Goal: Use online tool/utility: Utilize a website feature to perform a specific function

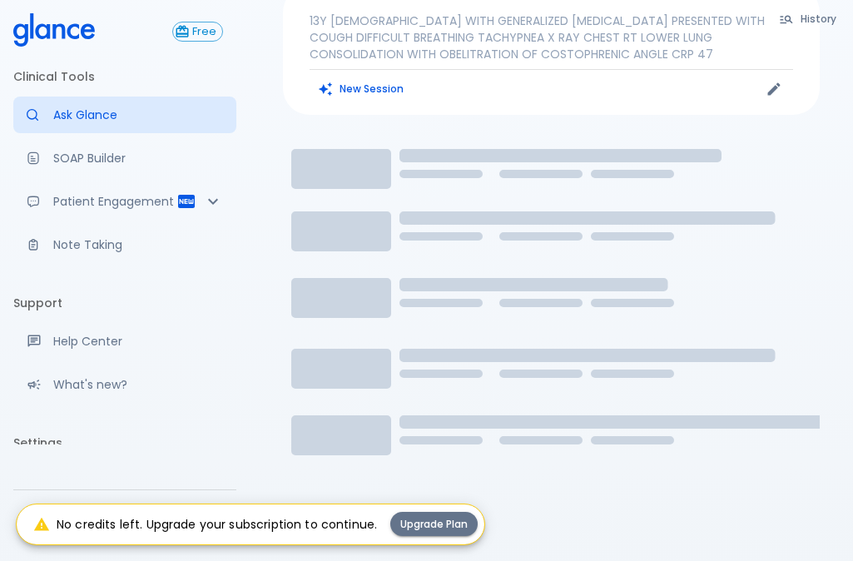
scroll to position [171, 0]
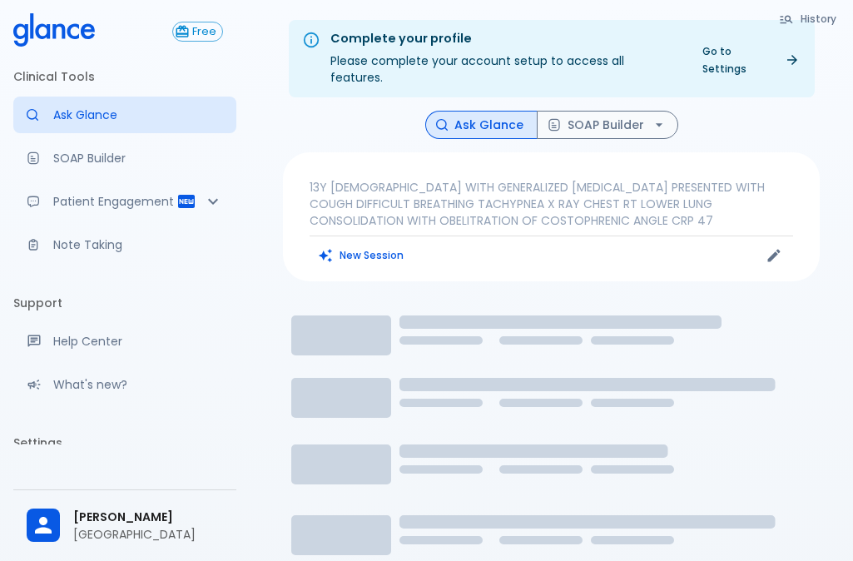
drag, startPoint x: 774, startPoint y: 0, endPoint x: 820, endPoint y: 144, distance: 151.3
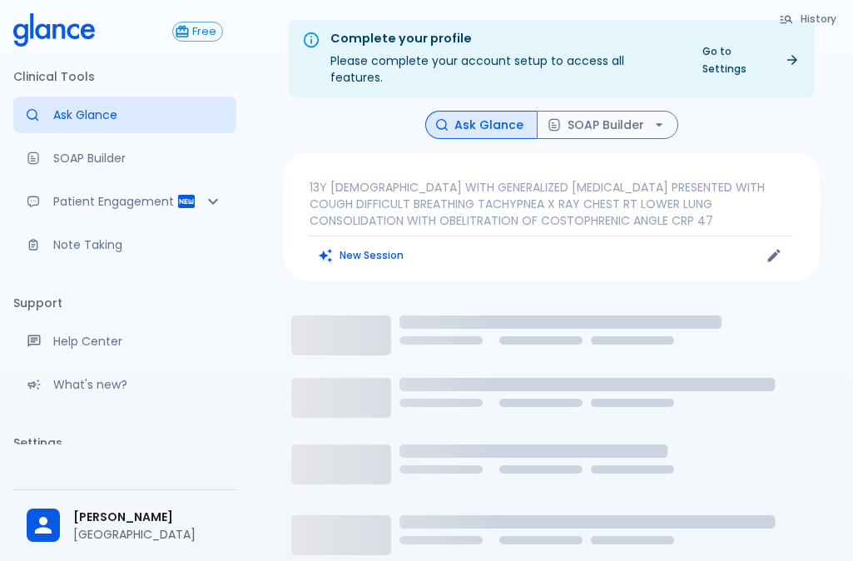
click at [820, 144] on div "History Ask Glance SOAP Builder 13Y FEMALE WITH GENERALIZED MYOPATHY PRESENTED …" at bounding box center [551, 413] width 576 height 604
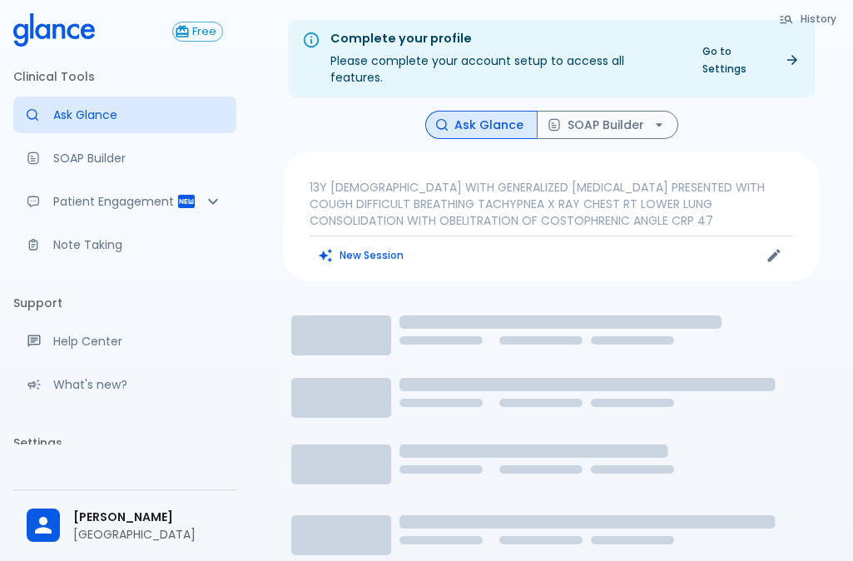
click at [389, 297] on icon "Loading..." at bounding box center [551, 502] width 537 height 416
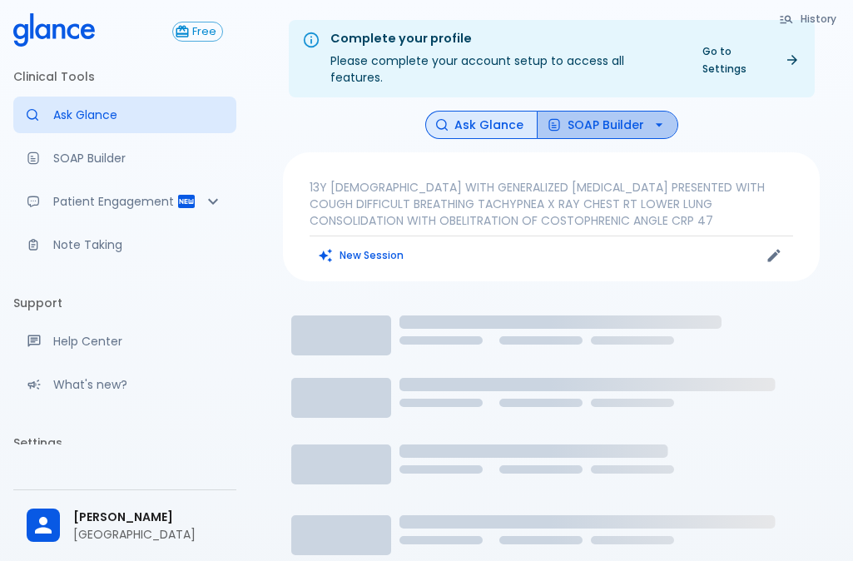
click at [653, 116] on icon "button" at bounding box center [658, 124] width 17 height 17
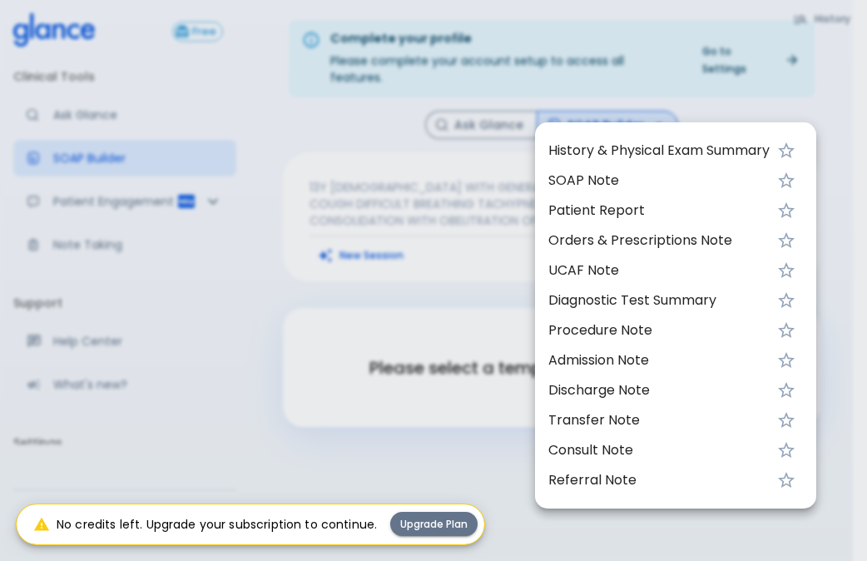
click at [593, 149] on span "History & Physical Exam Summary" at bounding box center [658, 151] width 221 height 20
